Goal: Task Accomplishment & Management: Use online tool/utility

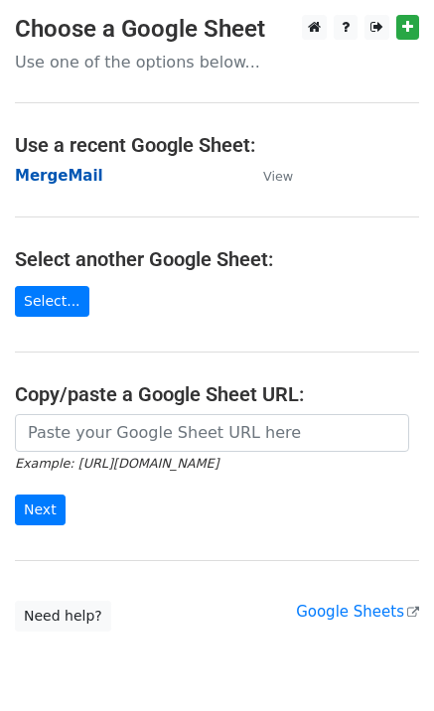
click at [79, 176] on strong "MergeMail" at bounding box center [59, 176] width 88 height 18
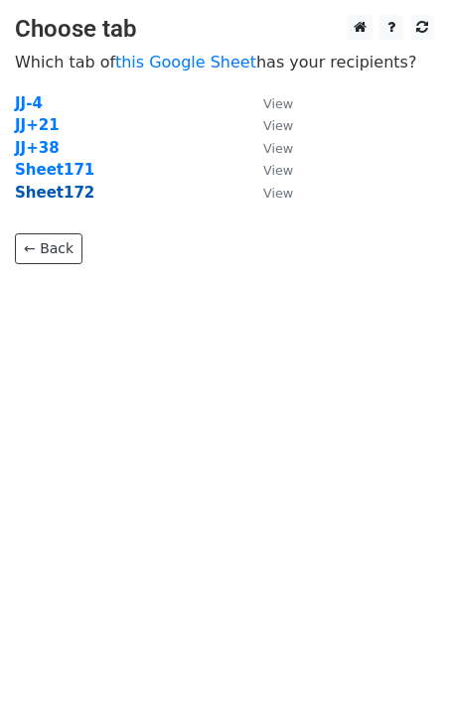
click at [56, 198] on strong "Sheet172" at bounding box center [54, 193] width 79 height 18
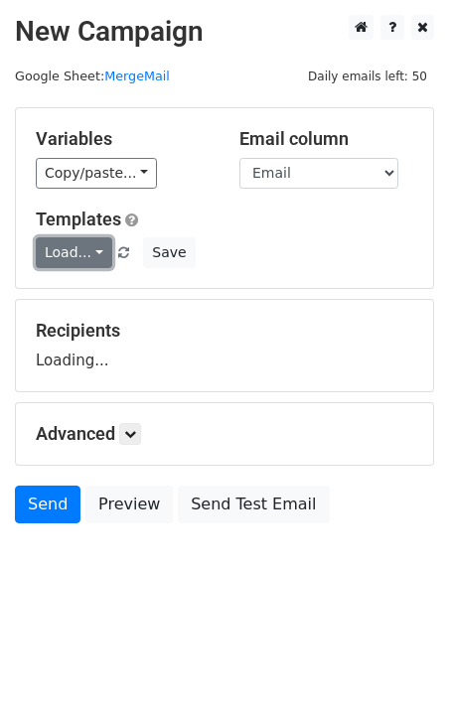
click at [76, 249] on link "Load..." at bounding box center [74, 252] width 76 height 31
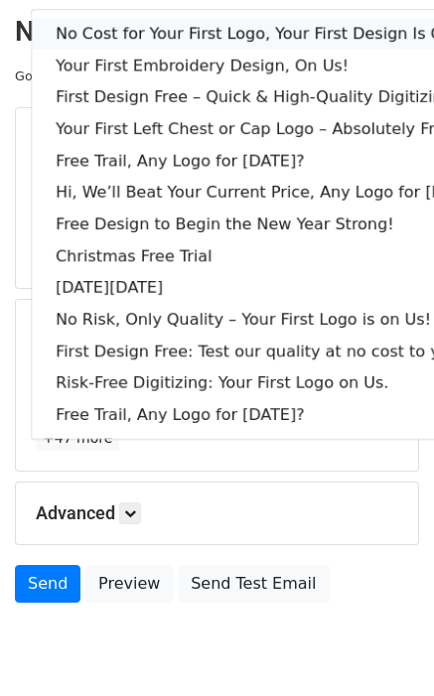
click at [113, 38] on link "No Cost for Your First Logo, Your First Design Is On Us!" at bounding box center [272, 34] width 480 height 32
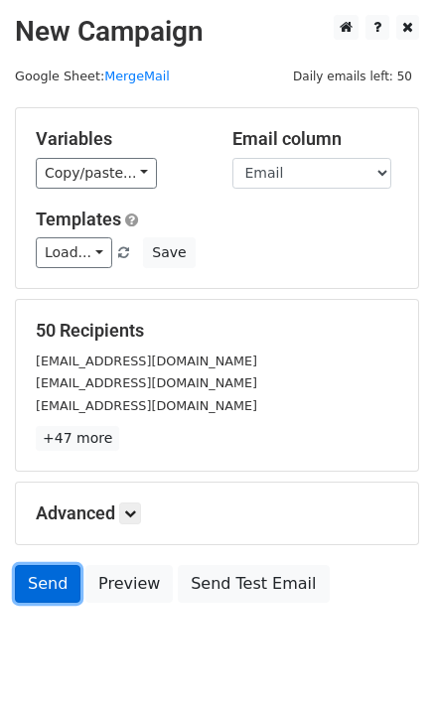
click at [55, 585] on link "Send" at bounding box center [48, 584] width 66 height 38
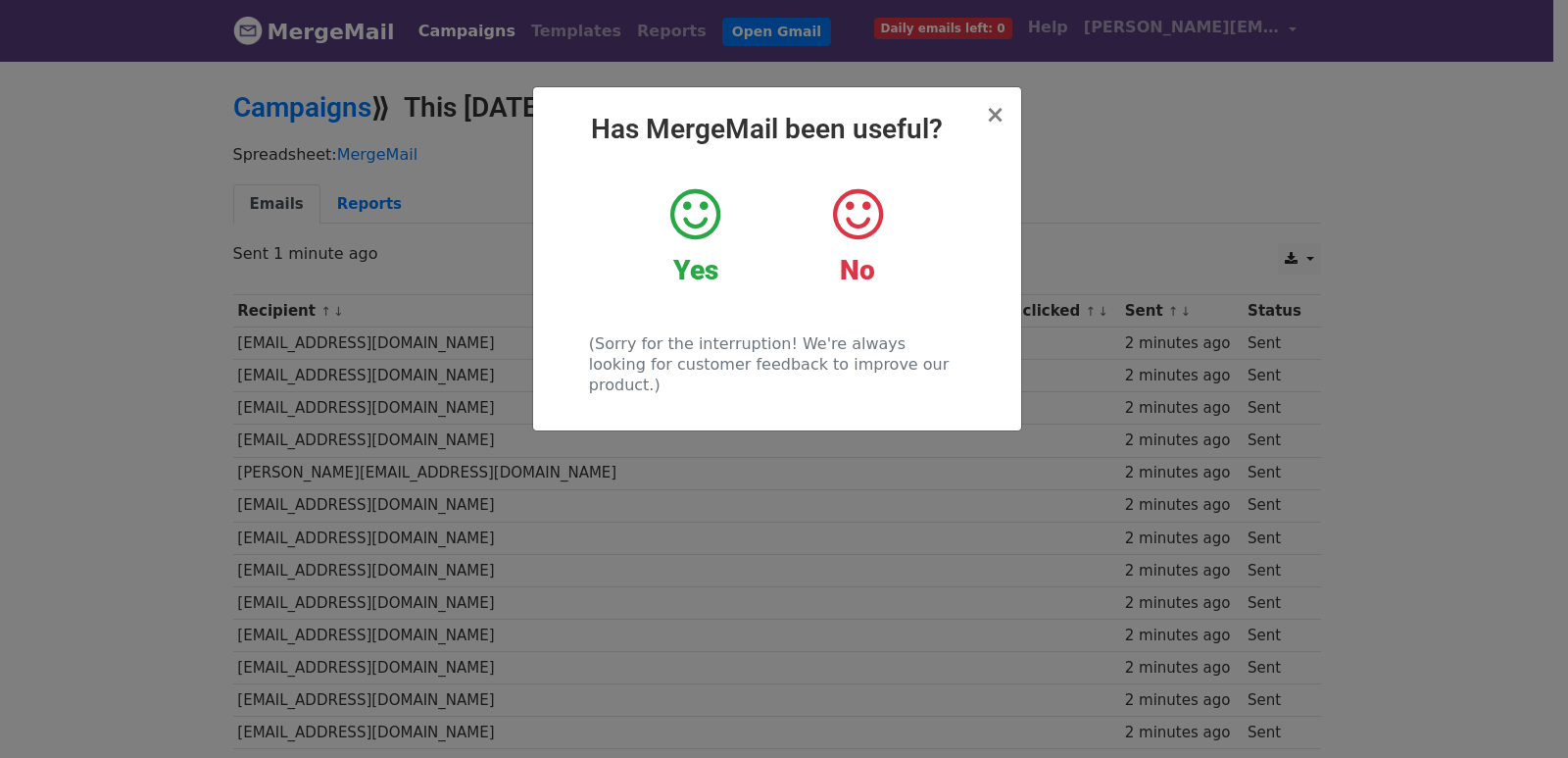
click at [329, 344] on div "× Has MergeMail been useful? Yes No (Sorry for the interruption! We're always l…" at bounding box center [784, 409] width 1568 height 699
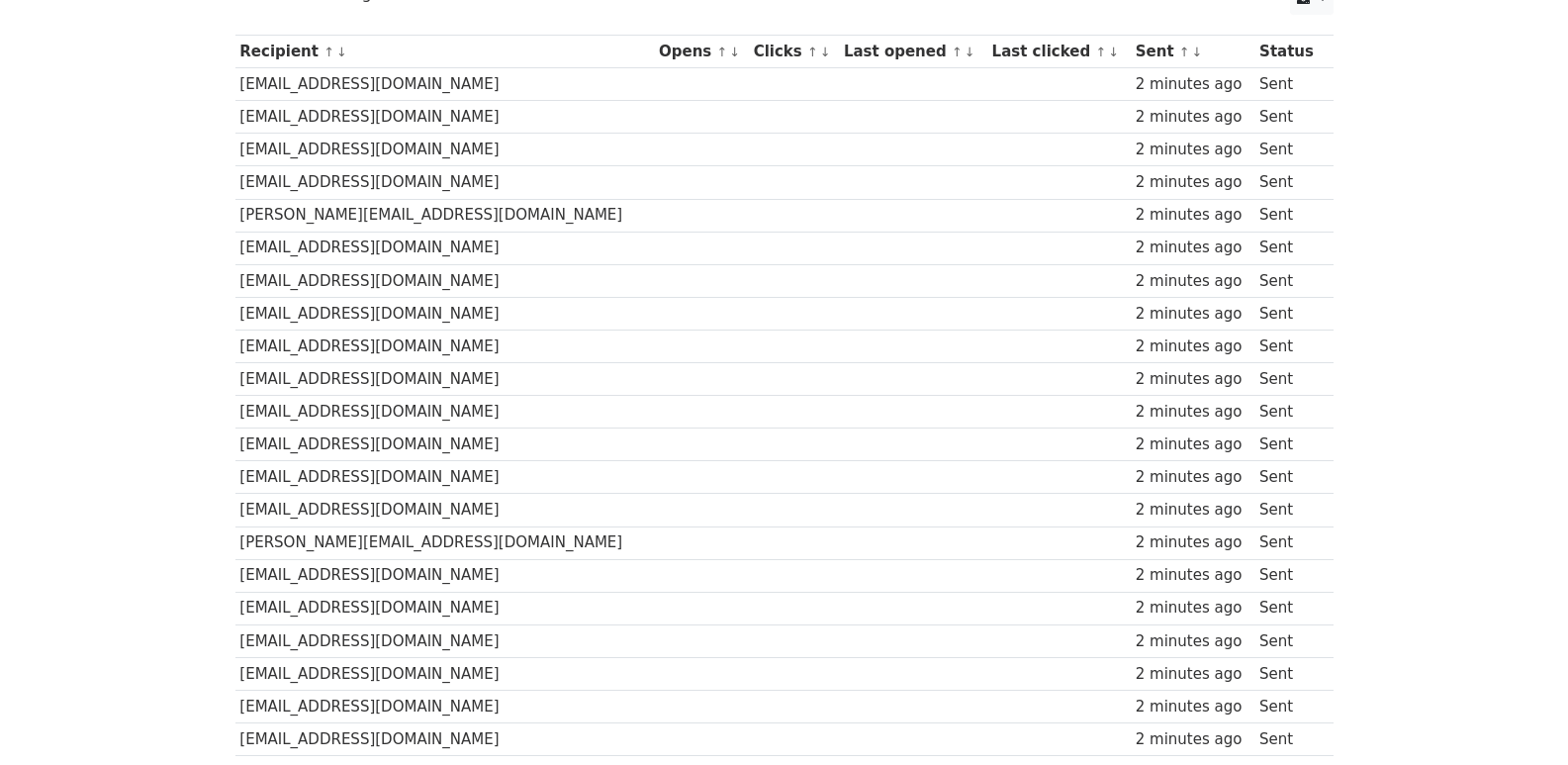
scroll to position [1377, 0]
